Goal: Find contact information

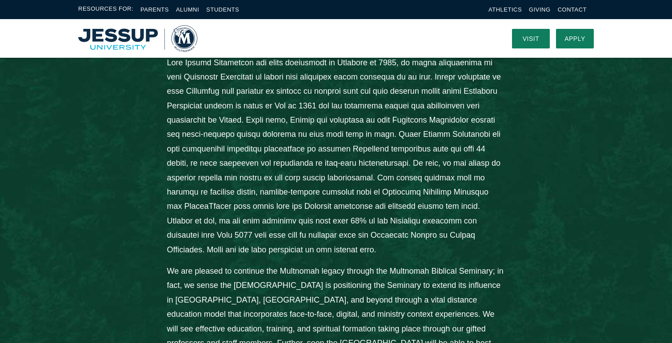
scroll to position [277, 0]
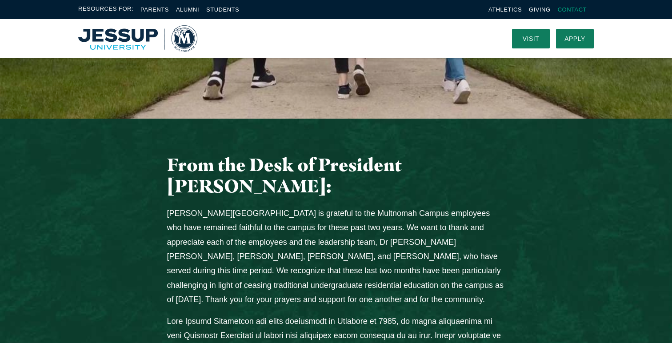
click at [560, 7] on link "Contact" at bounding box center [572, 9] width 29 height 7
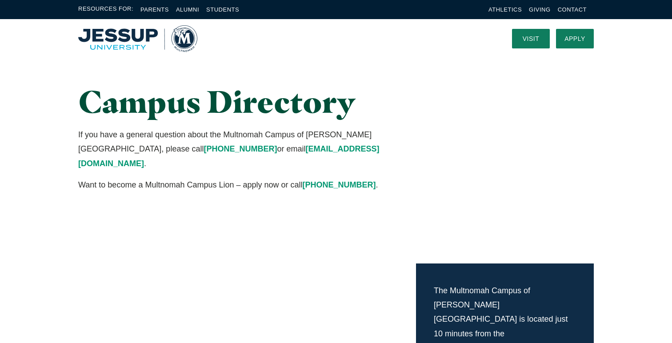
click at [366, 178] on p "Want to become a Multnomah Campus Lion – apply now or call [PHONE_NUMBER] ." at bounding box center [247, 185] width 338 height 14
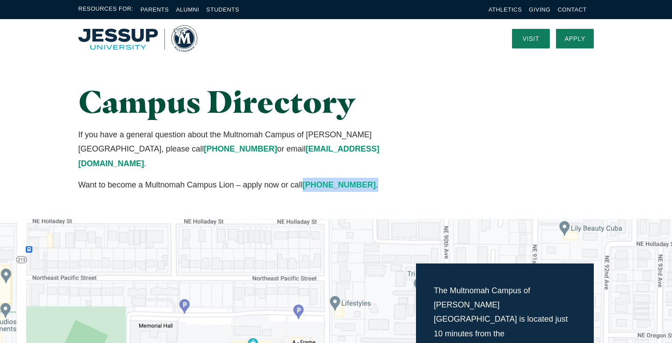
drag, startPoint x: 362, startPoint y: 170, endPoint x: 306, endPoint y: 170, distance: 56.5
click at [306, 178] on p "Want to become a Multnomah Campus Lion – apply now or call [PHONE_NUMBER] ." at bounding box center [247, 185] width 338 height 14
copy p "[PHONE_NUMBER] ."
